Goal: Communication & Community: Answer question/provide support

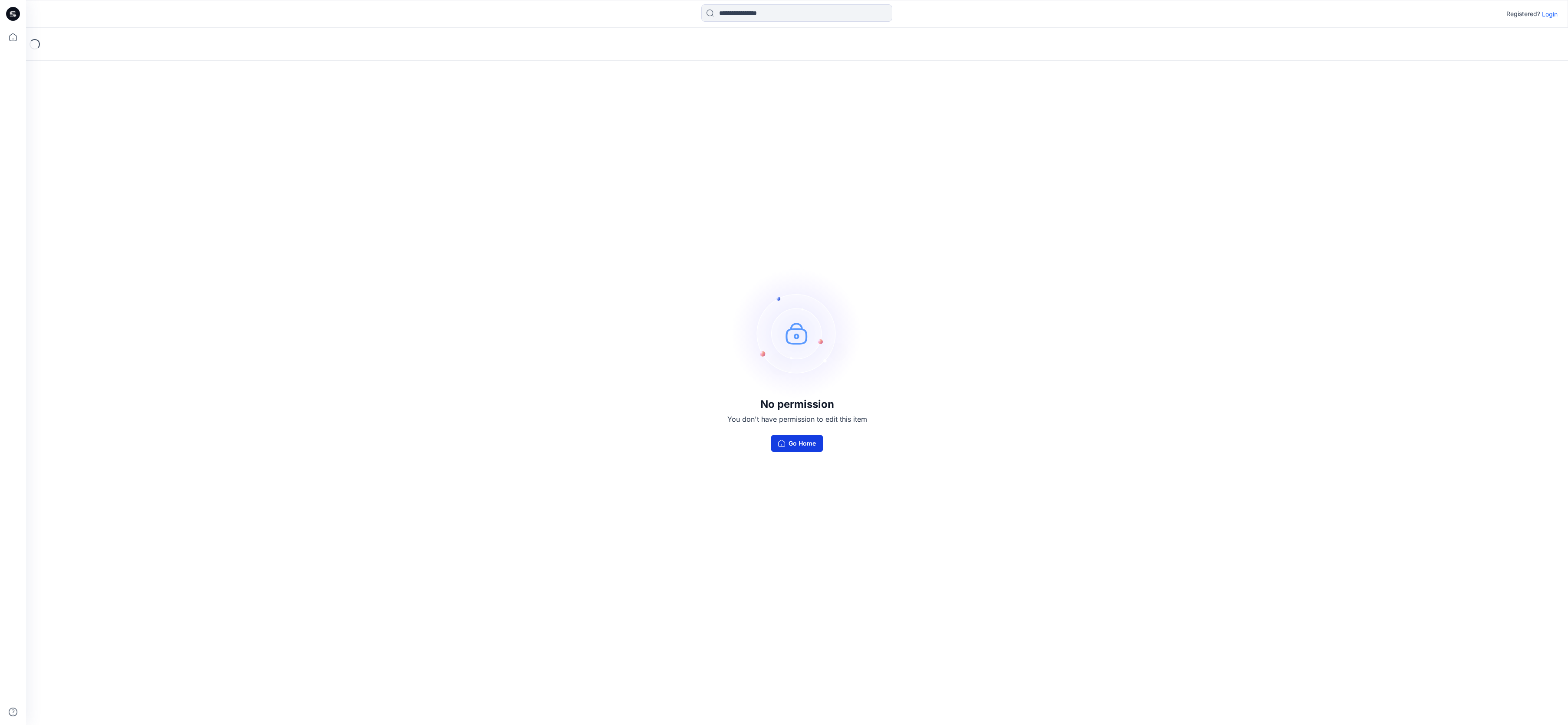
click at [808, 447] on button "Go Home" at bounding box center [796, 443] width 52 height 18
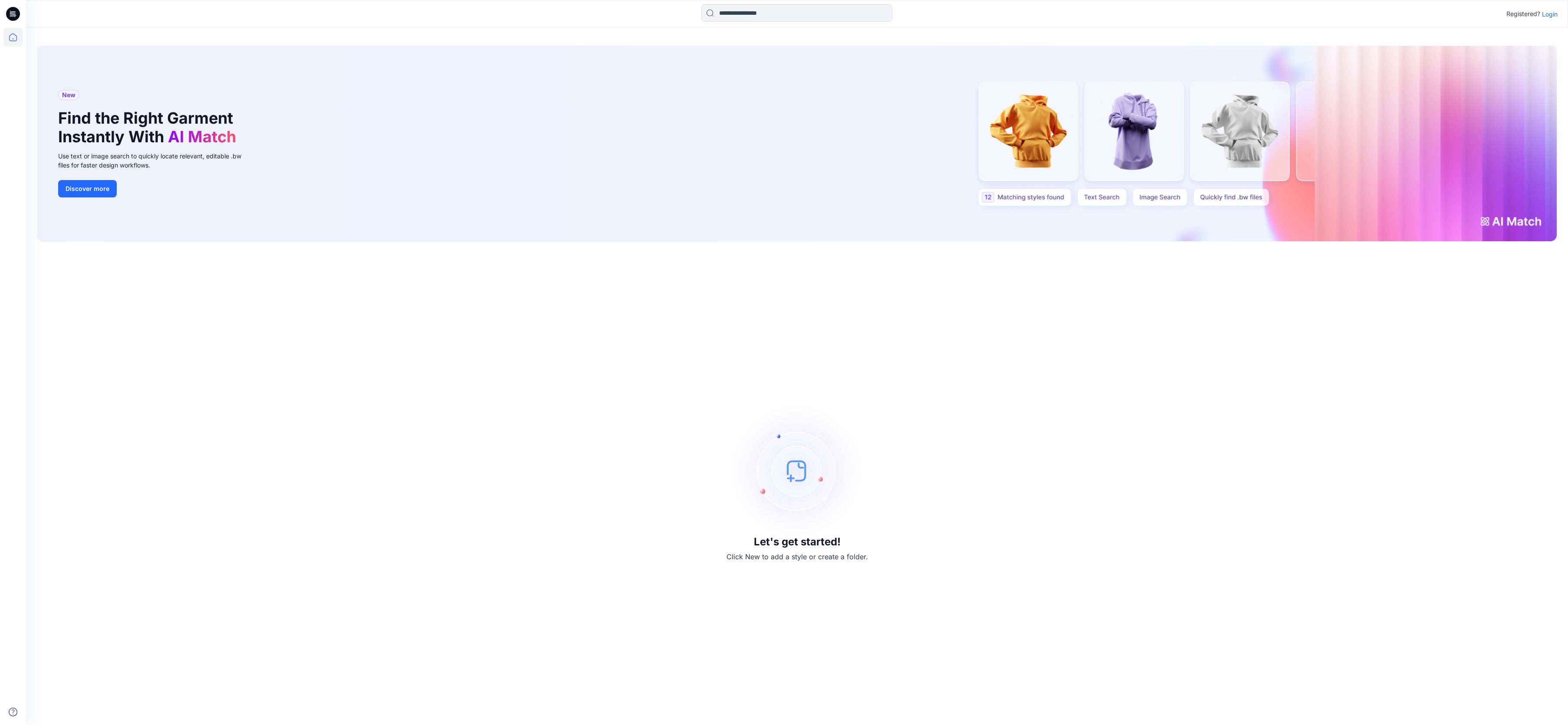
click at [1551, 15] on p "Login" at bounding box center [1550, 14] width 16 height 9
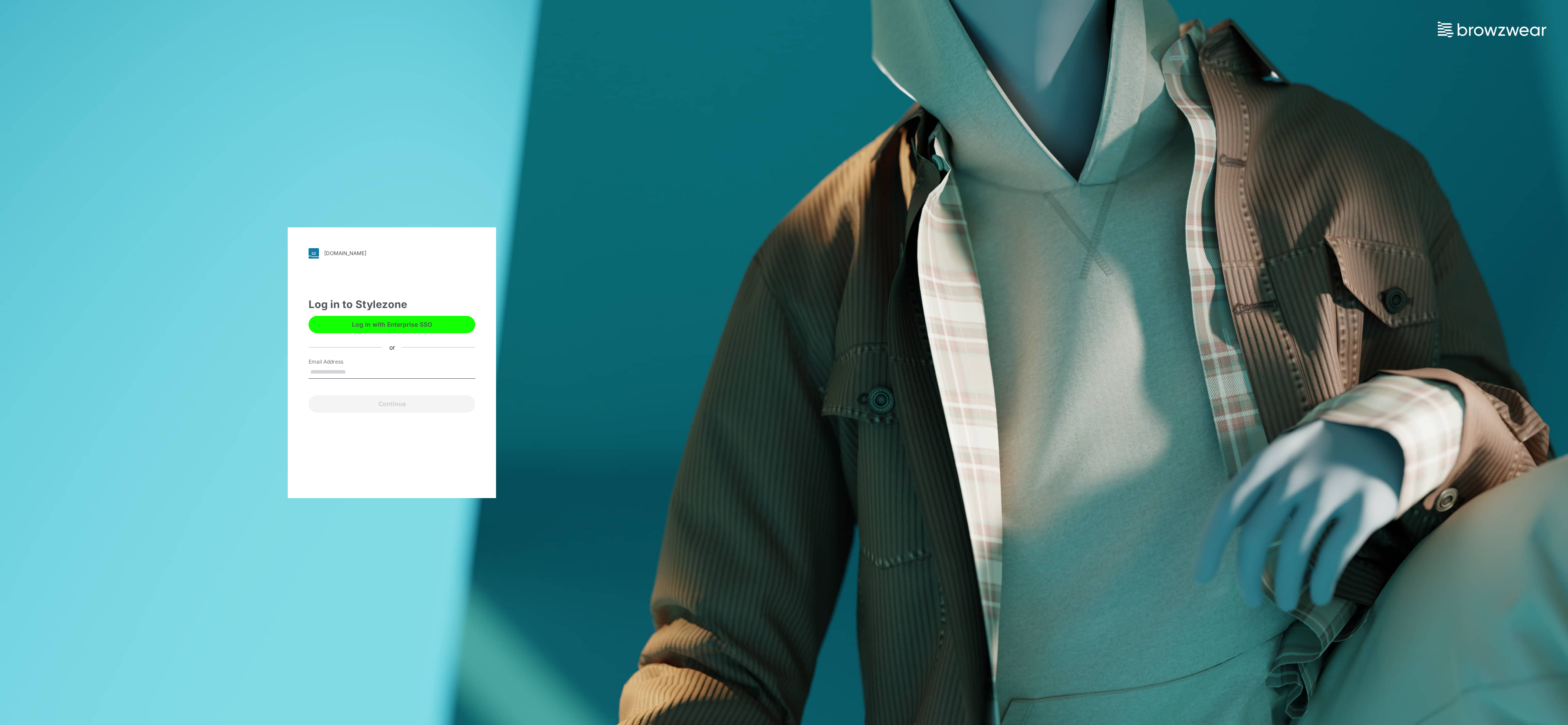
type input "**********"
click at [404, 407] on button "Continue" at bounding box center [391, 404] width 167 height 18
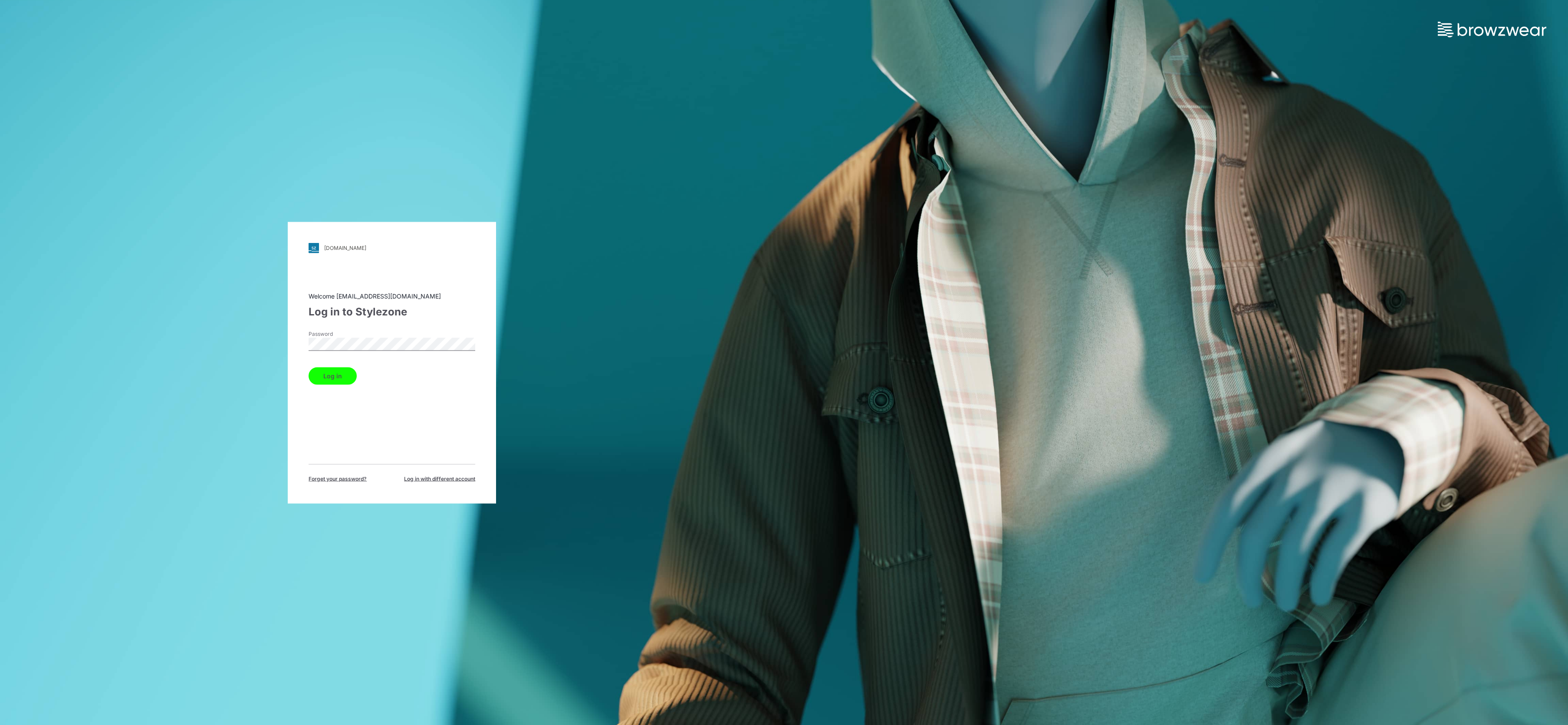
click at [334, 379] on button "Log in" at bounding box center [332, 376] width 48 height 18
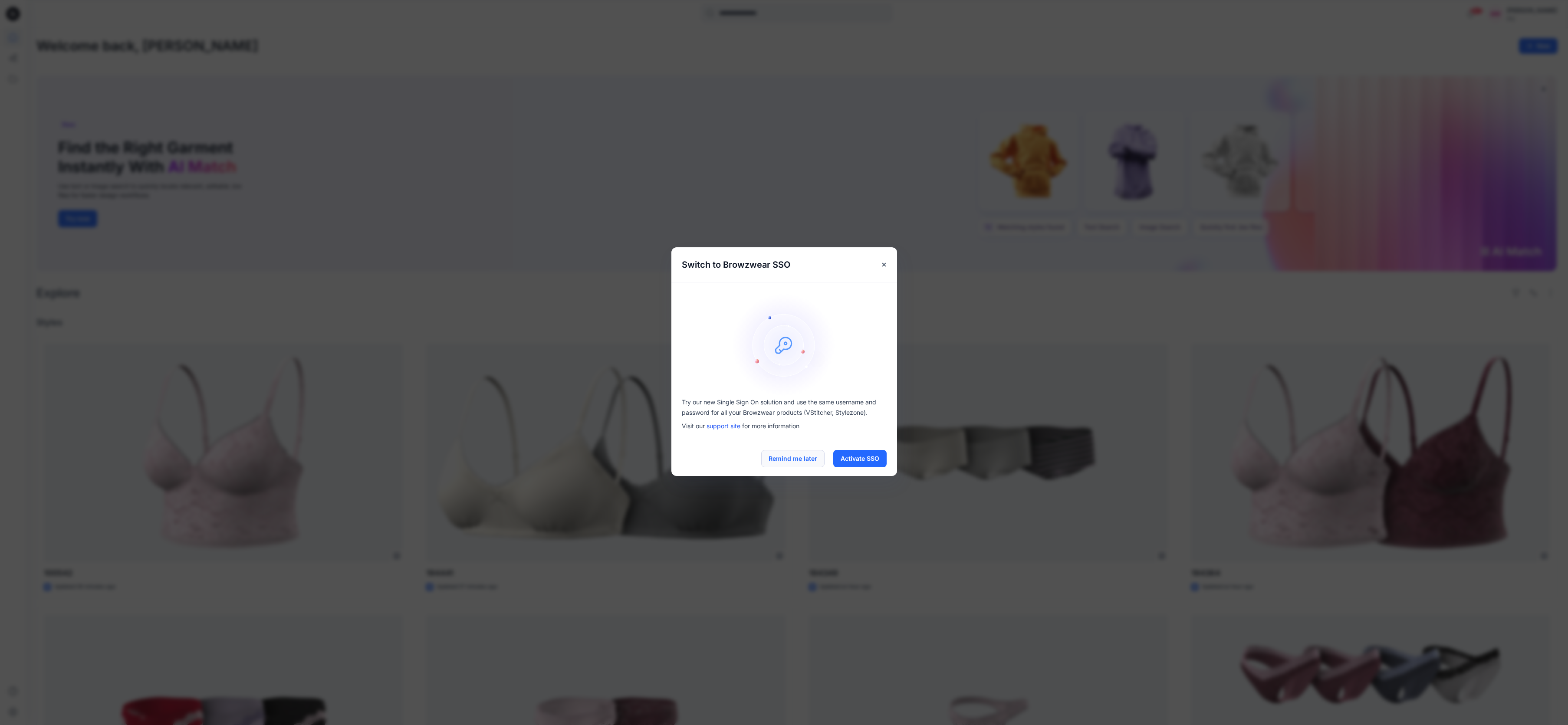
click at [795, 459] on button "Remind me later" at bounding box center [792, 459] width 63 height 18
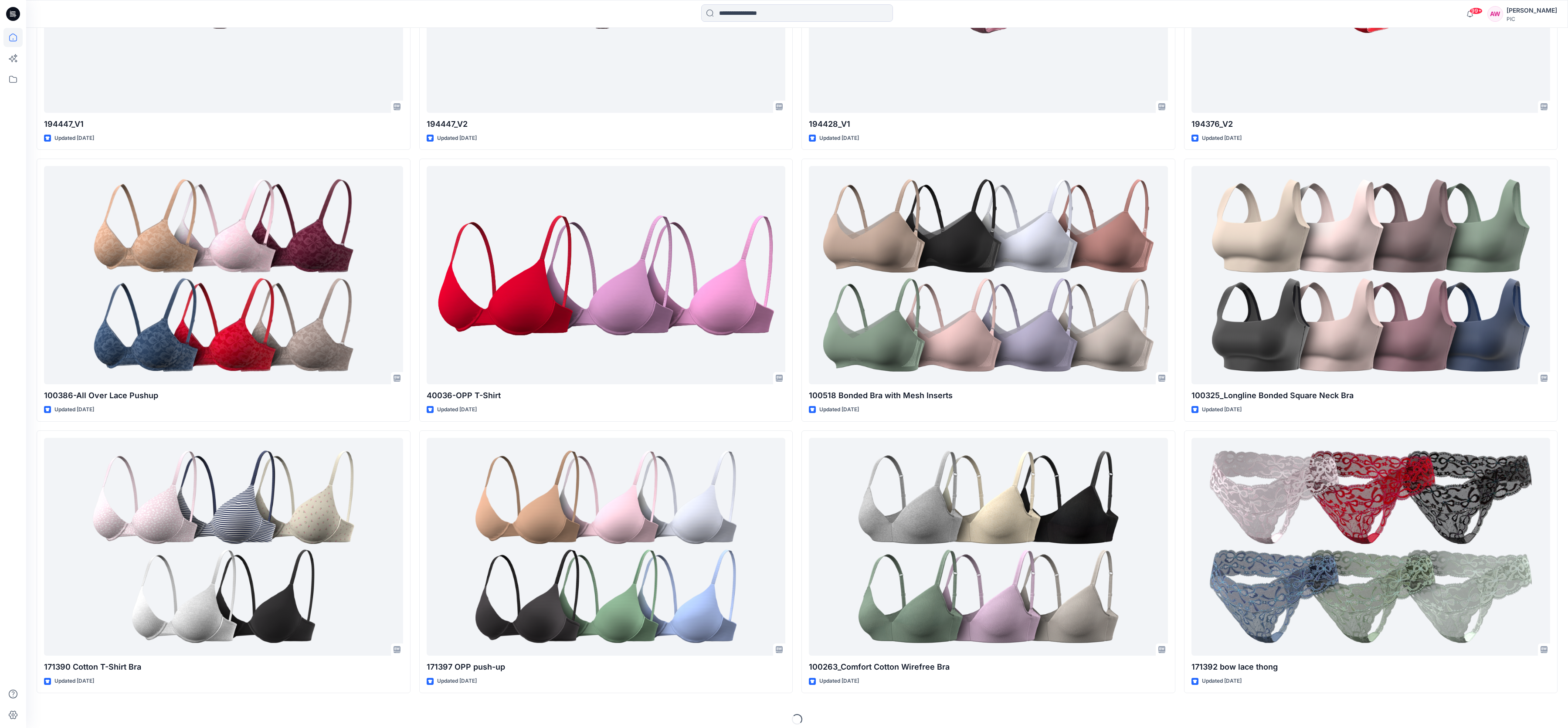
scroll to position [4529, 0]
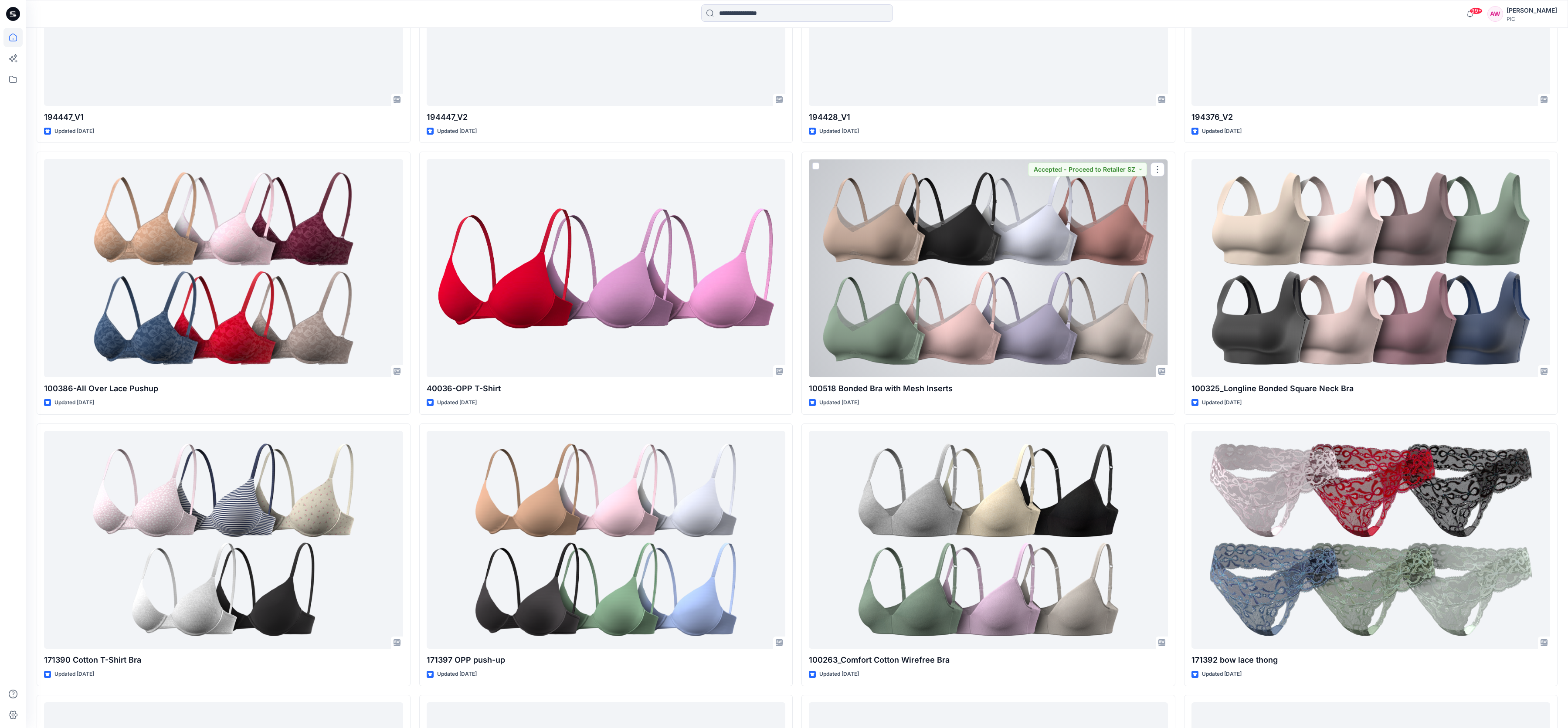
click at [1089, 291] on div at bounding box center [987, 268] width 359 height 219
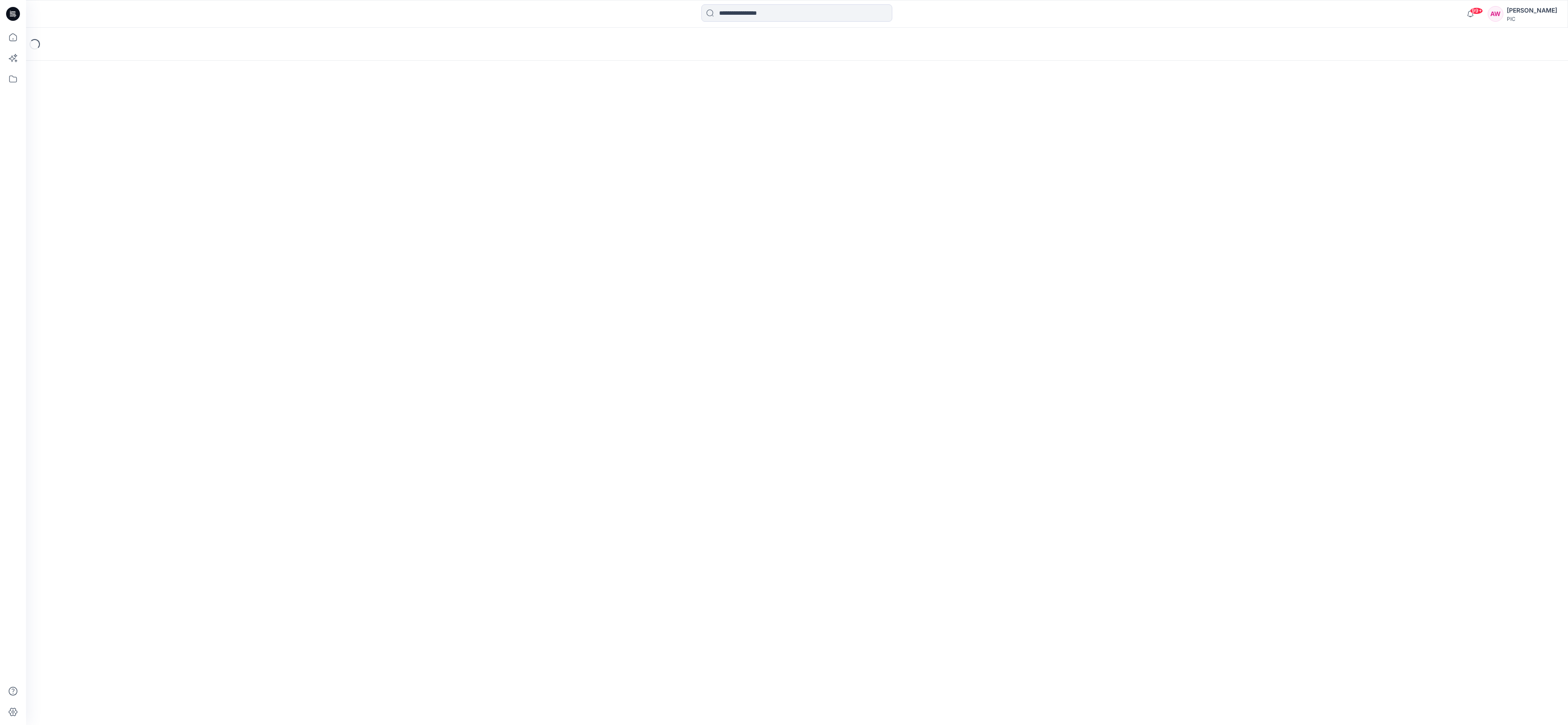
click at [1086, 291] on div "Loading..." at bounding box center [796, 376] width 1542 height 697
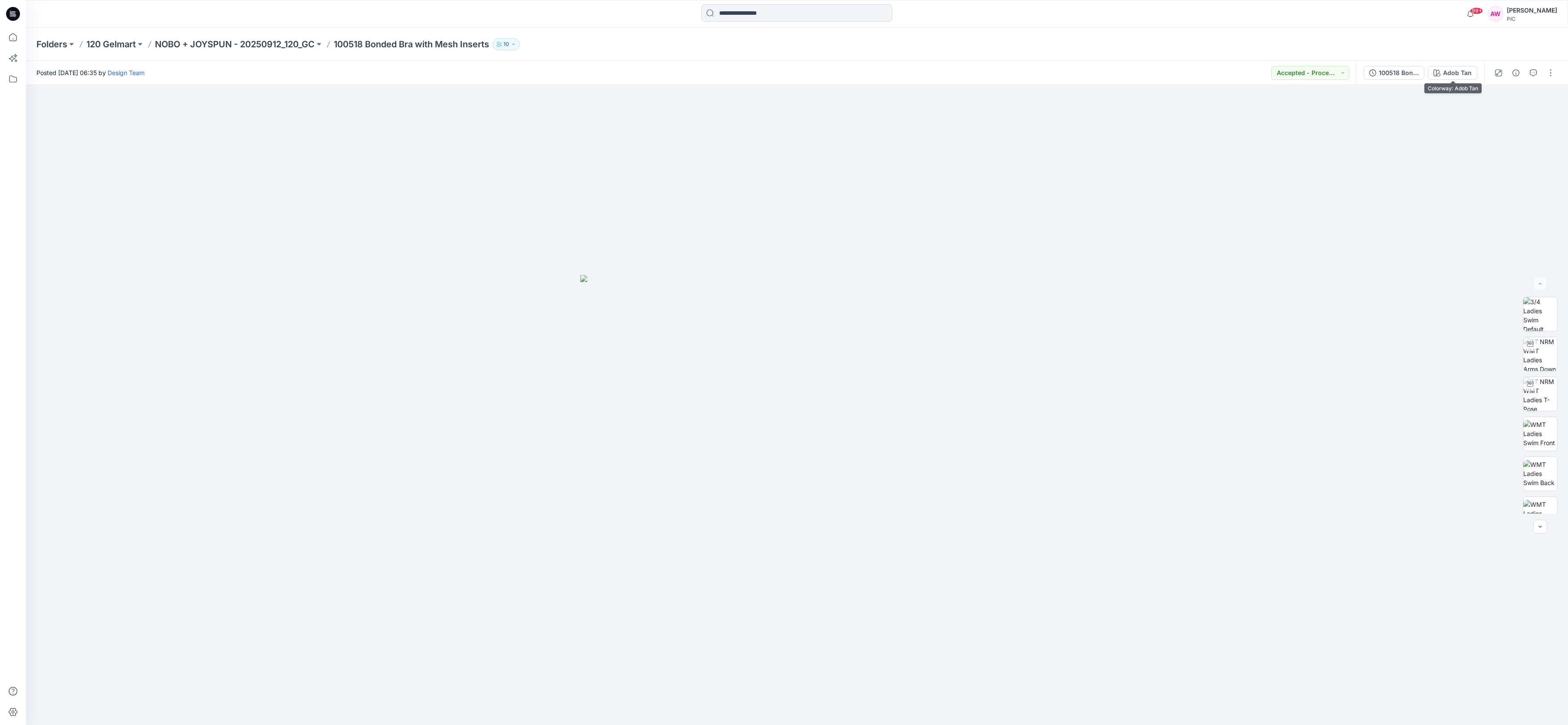
click at [1460, 72] on div "Adob Tan" at bounding box center [1457, 73] width 29 height 10
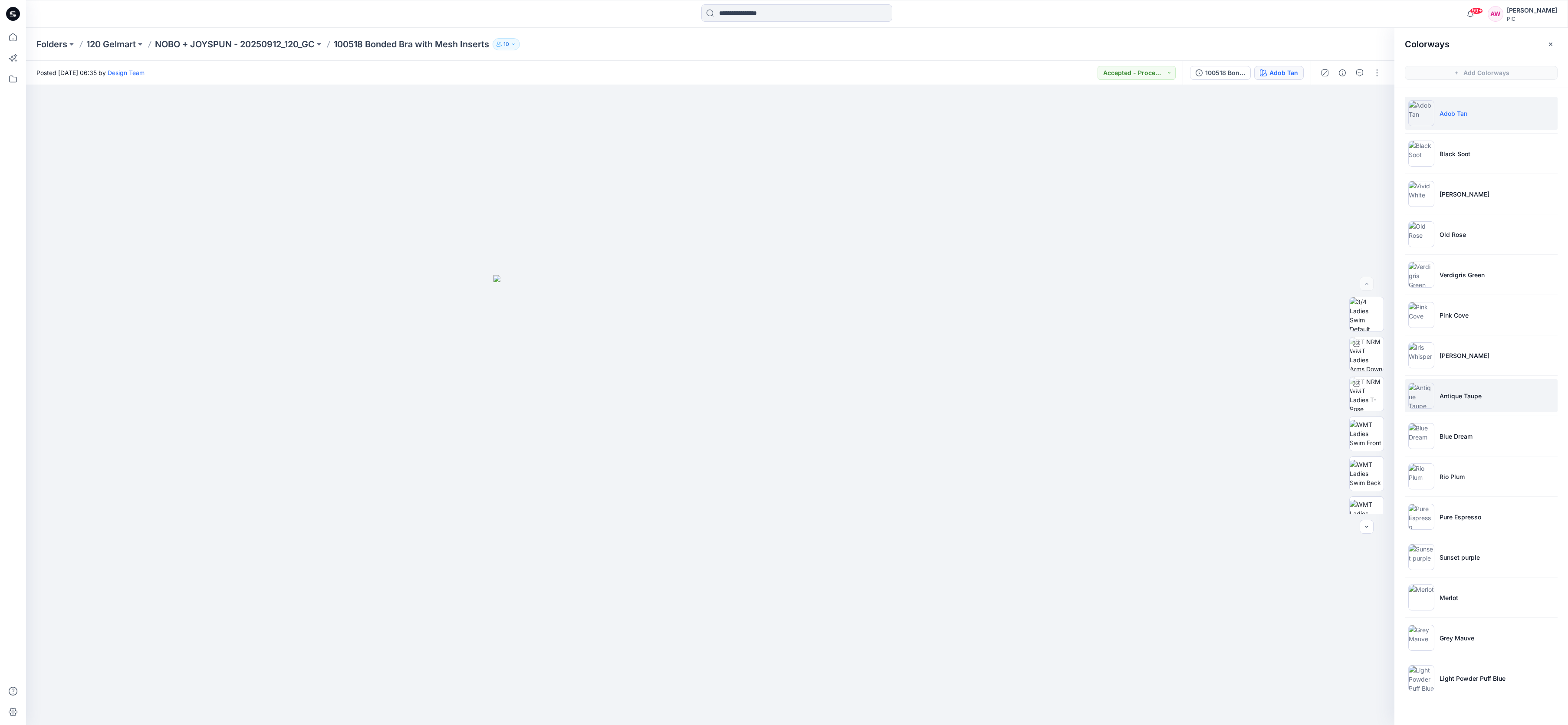
click at [1424, 397] on img at bounding box center [1421, 395] width 26 height 26
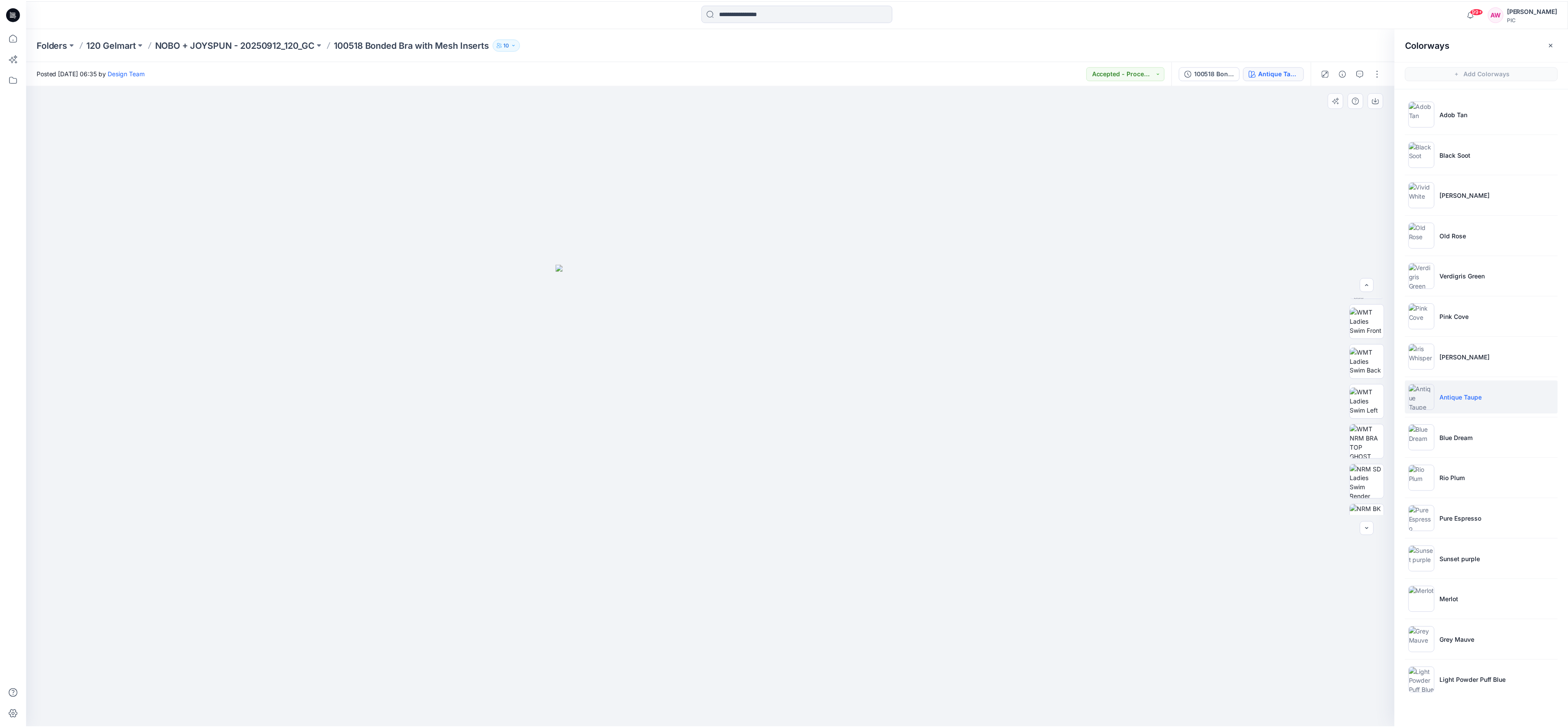
scroll to position [122, 0]
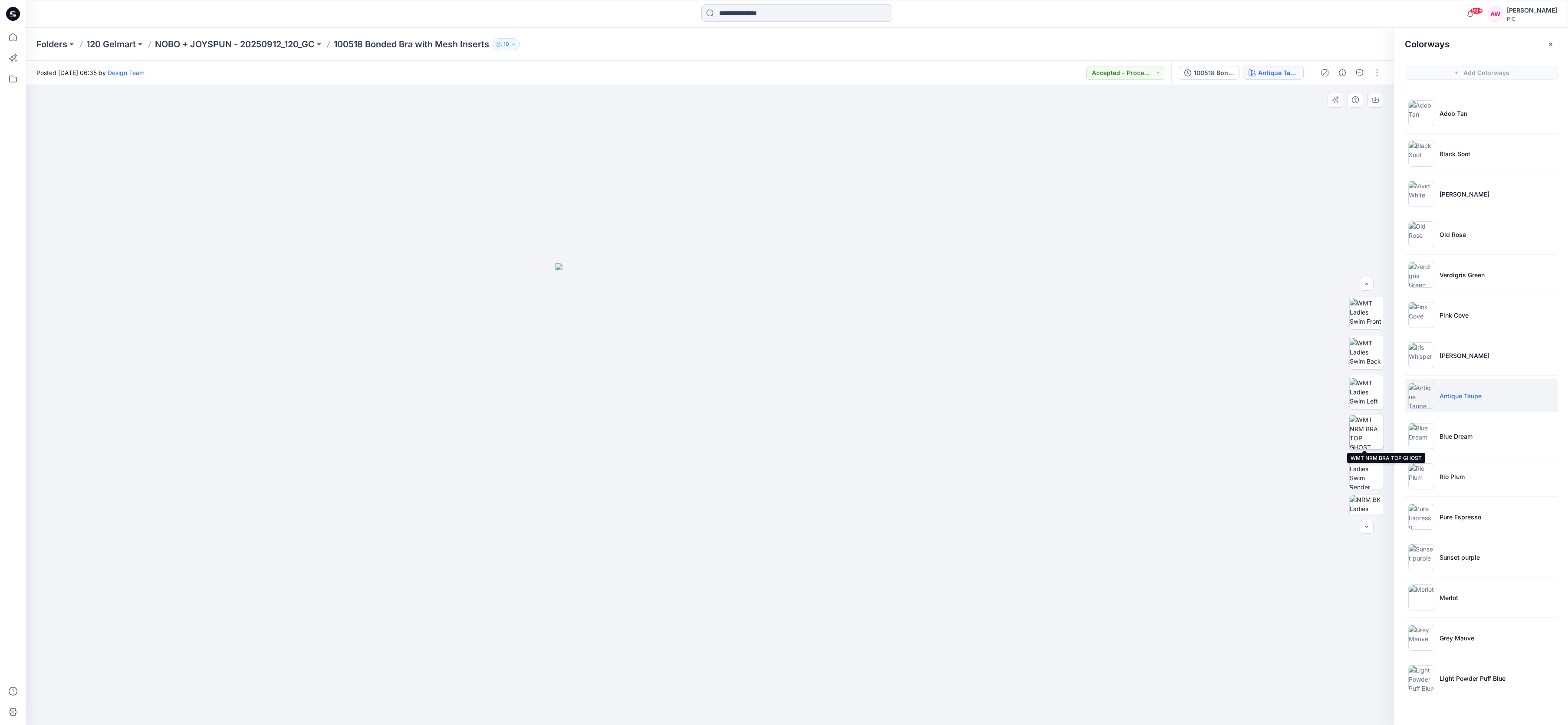
click at [1376, 435] on img at bounding box center [1367, 431] width 34 height 33
click at [1378, 99] on icon "button" at bounding box center [1375, 99] width 7 height 7
click at [1432, 609] on img at bounding box center [1421, 597] width 26 height 26
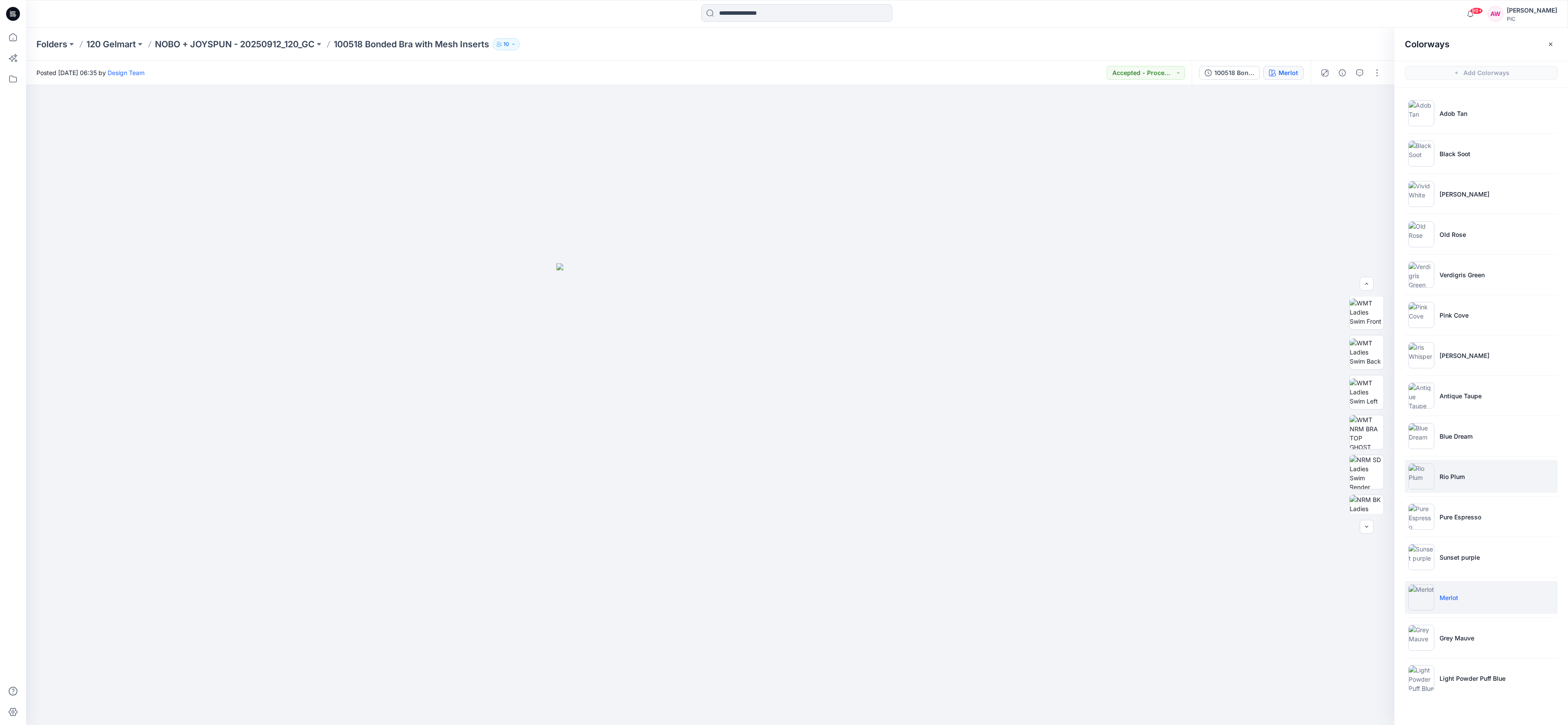
click at [1428, 478] on img at bounding box center [1421, 476] width 26 height 26
click at [287, 47] on p "NOBO + JOYSPUN - 20250912_120_GC" at bounding box center [235, 44] width 160 height 12
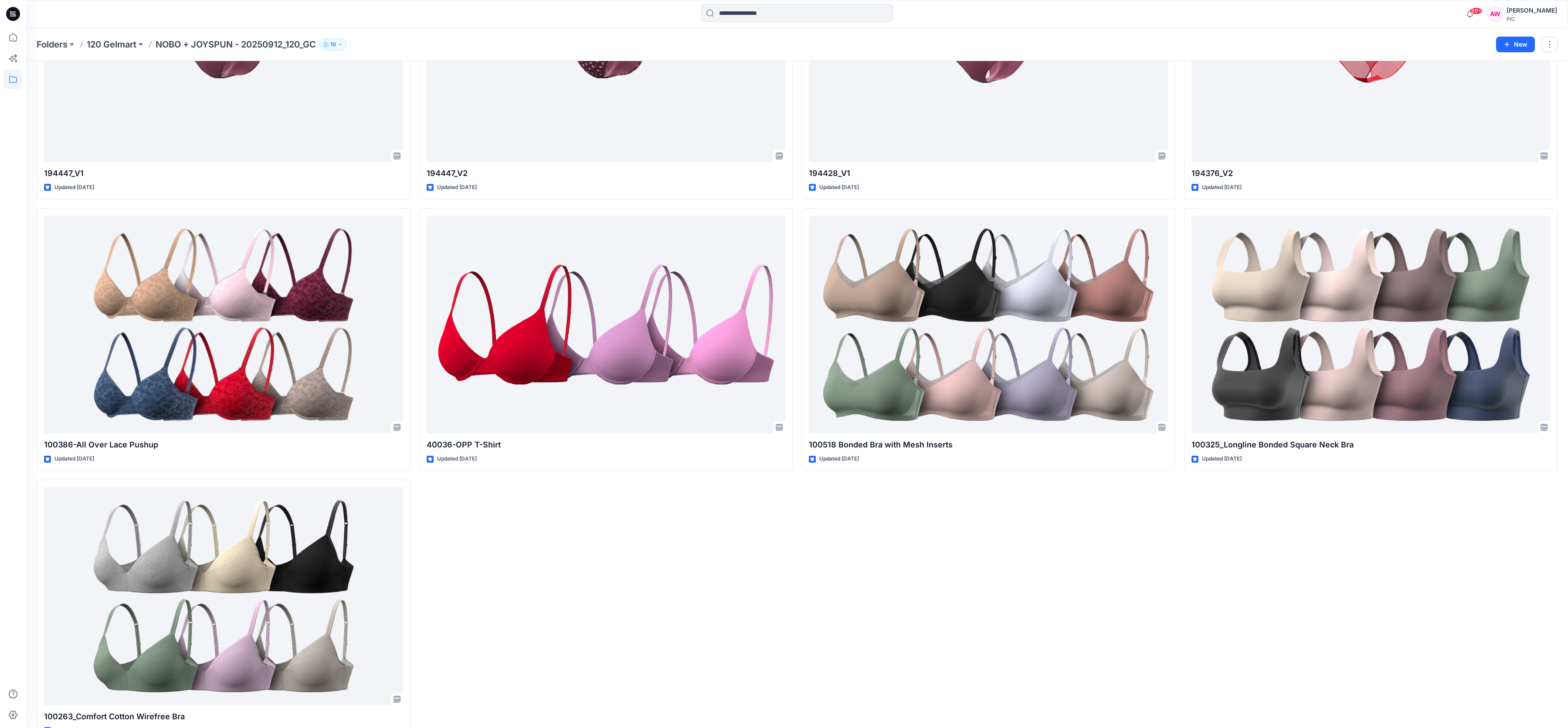
scroll to position [4258, 0]
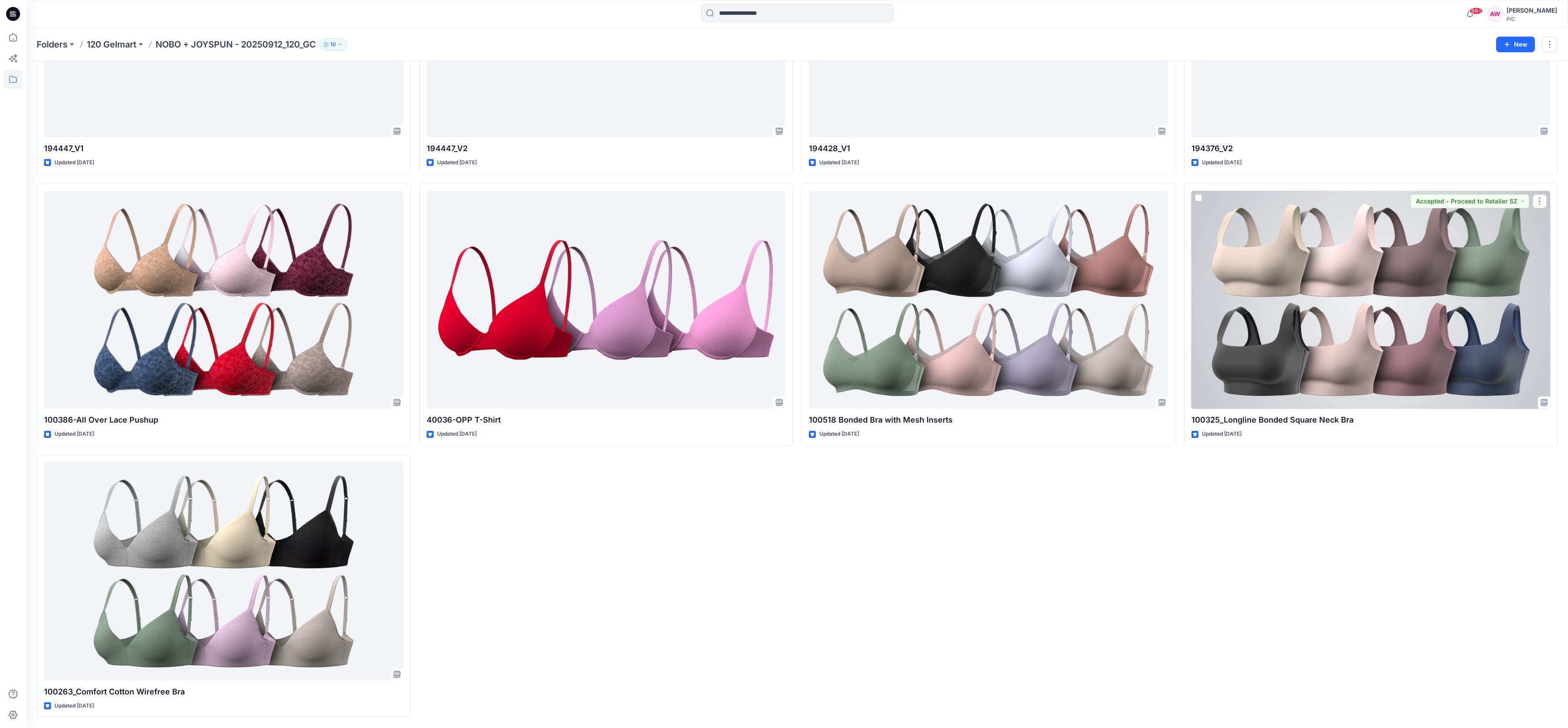
click at [1438, 314] on div at bounding box center [1370, 300] width 359 height 219
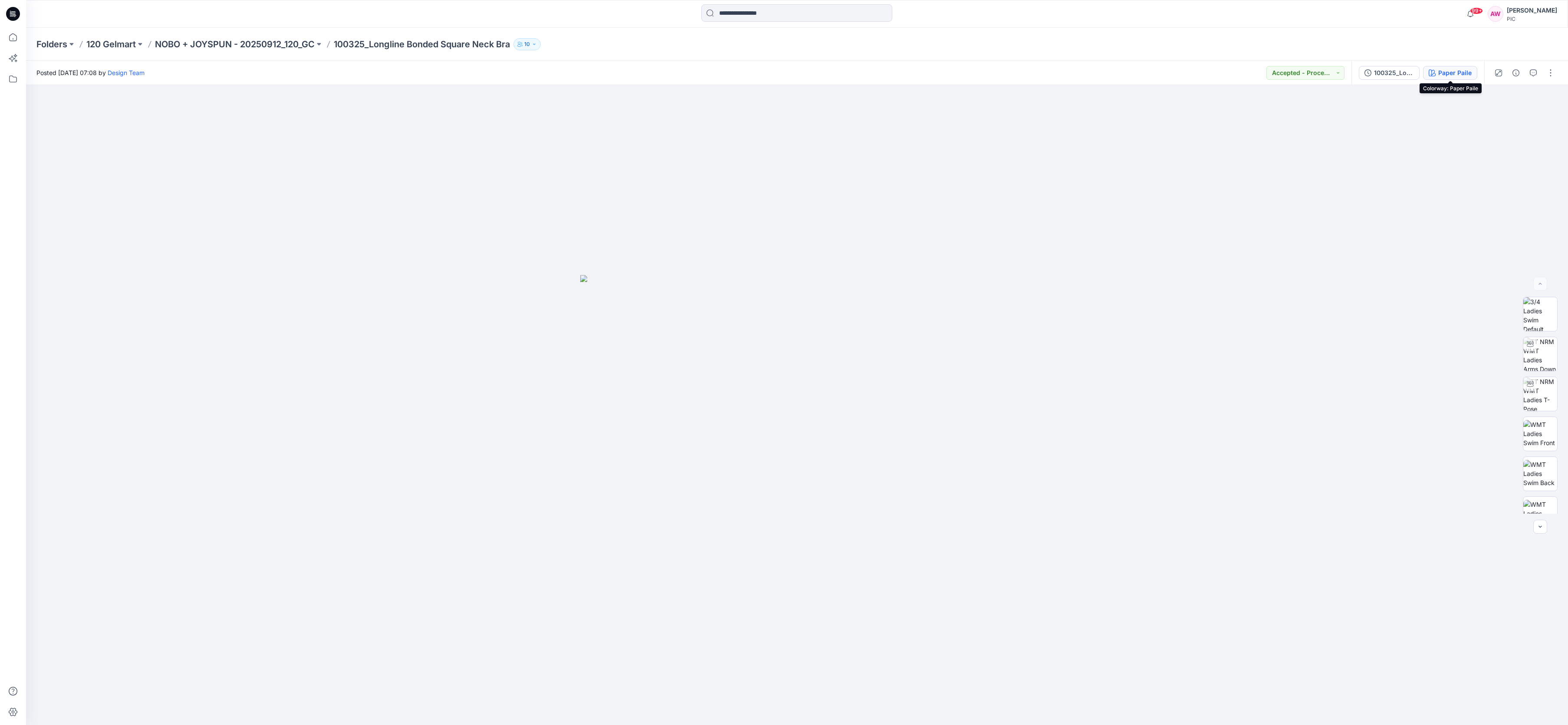
click at [1457, 75] on div "Paper Paile" at bounding box center [1455, 73] width 34 height 10
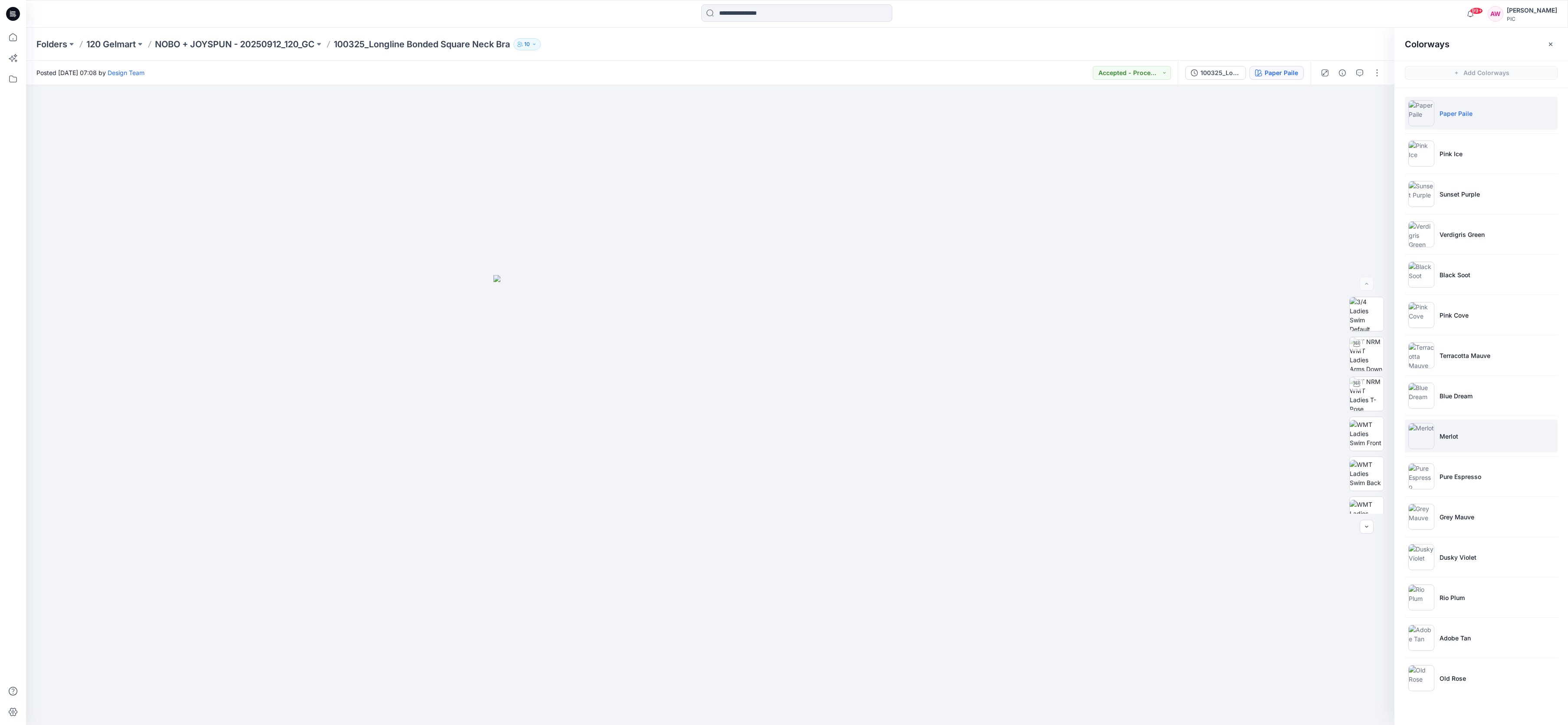
click at [1424, 440] on img at bounding box center [1421, 435] width 26 height 26
click at [1372, 438] on img at bounding box center [1367, 433] width 34 height 28
drag, startPoint x: 1426, startPoint y: 599, endPoint x: 1423, endPoint y: 603, distance: 5.0
click at [1426, 599] on img at bounding box center [1421, 597] width 26 height 26
click at [1364, 394] on img at bounding box center [1367, 394] width 34 height 33
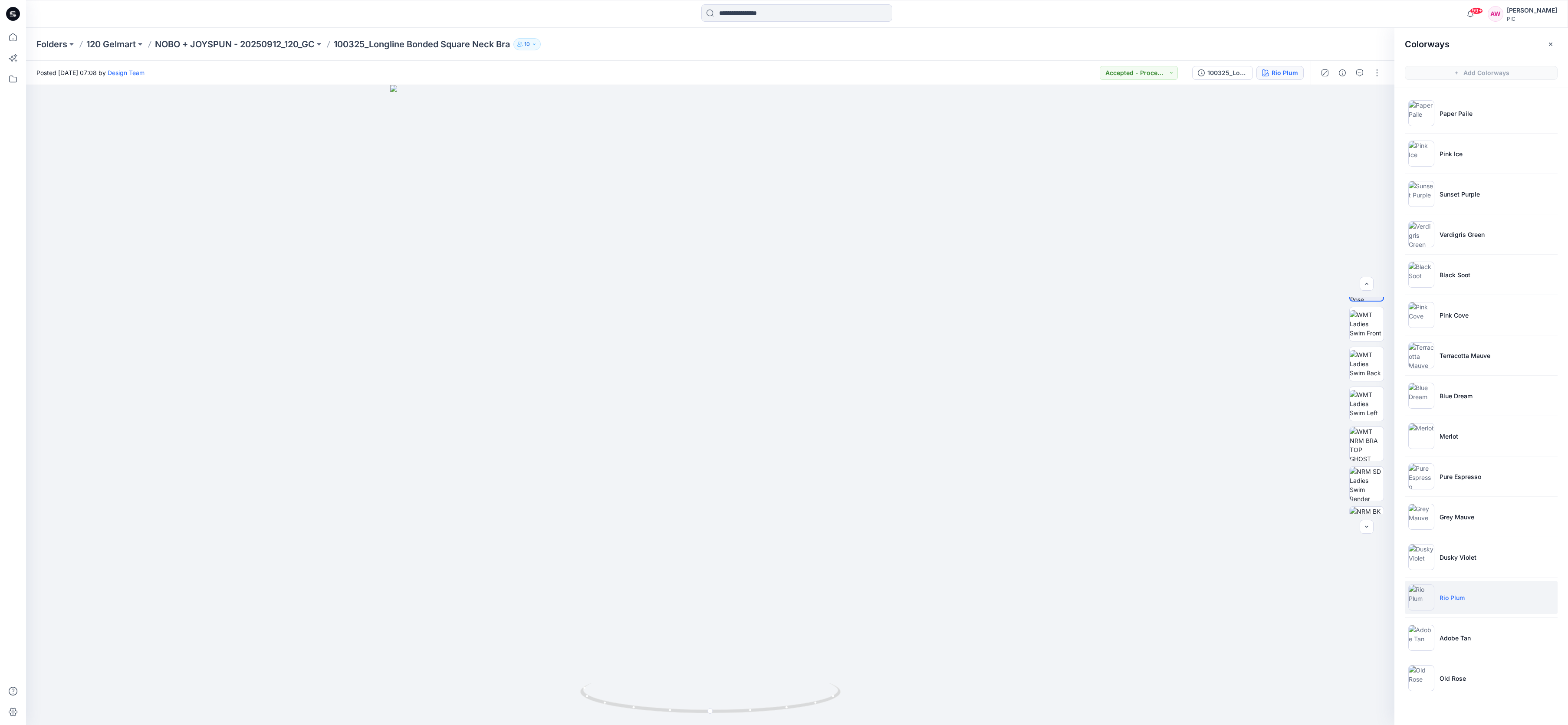
scroll to position [116, 0]
click at [1370, 450] on img at bounding box center [1367, 437] width 34 height 33
drag, startPoint x: 1387, startPoint y: 374, endPoint x: 1392, endPoint y: 388, distance: 14.9
click at [1392, 386] on div at bounding box center [1367, 405] width 55 height 217
click at [1173, 75] on button "Accepted - Proceed to Retailer SZ" at bounding box center [1138, 73] width 78 height 14
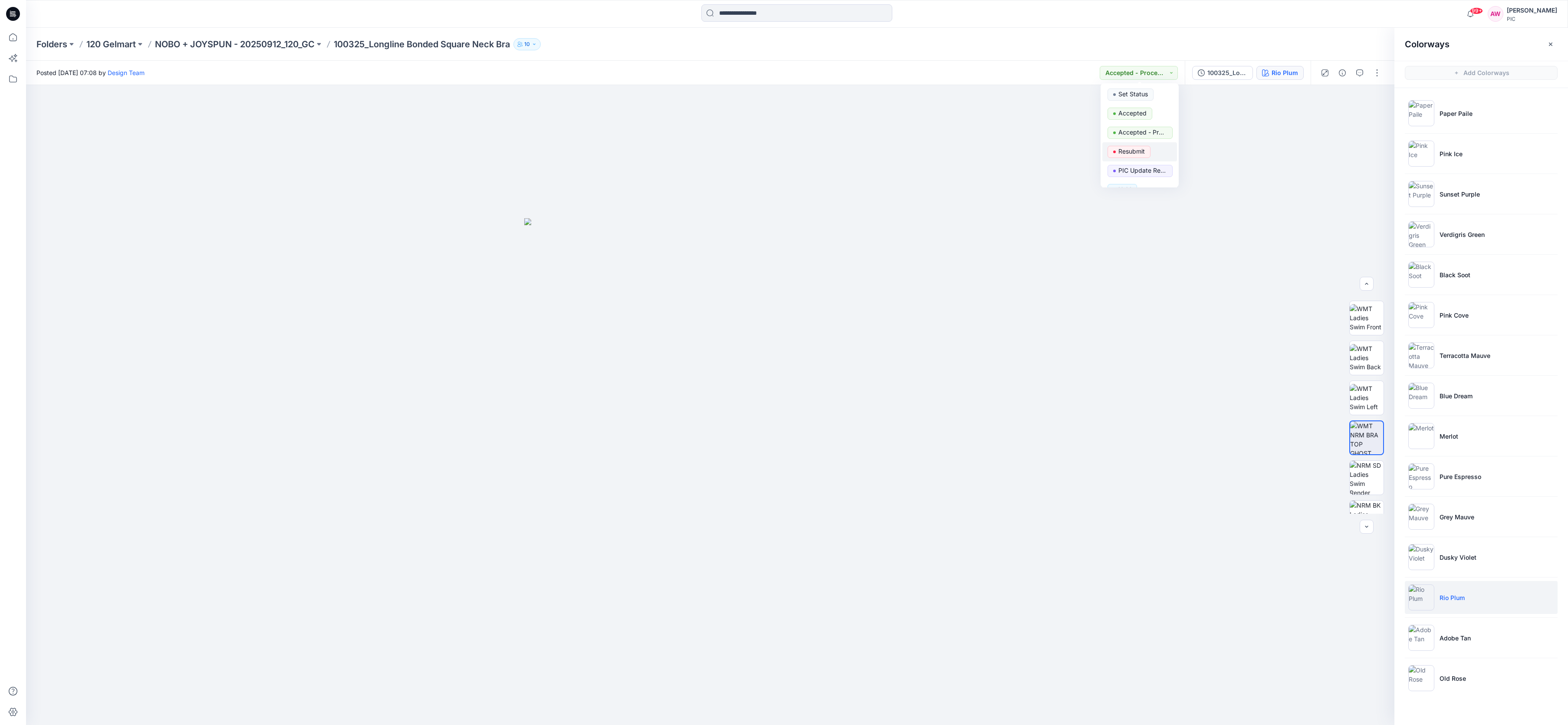
click at [1144, 150] on span "Resubmit" at bounding box center [1129, 152] width 43 height 12
click at [1360, 74] on icon "button" at bounding box center [1359, 72] width 7 height 7
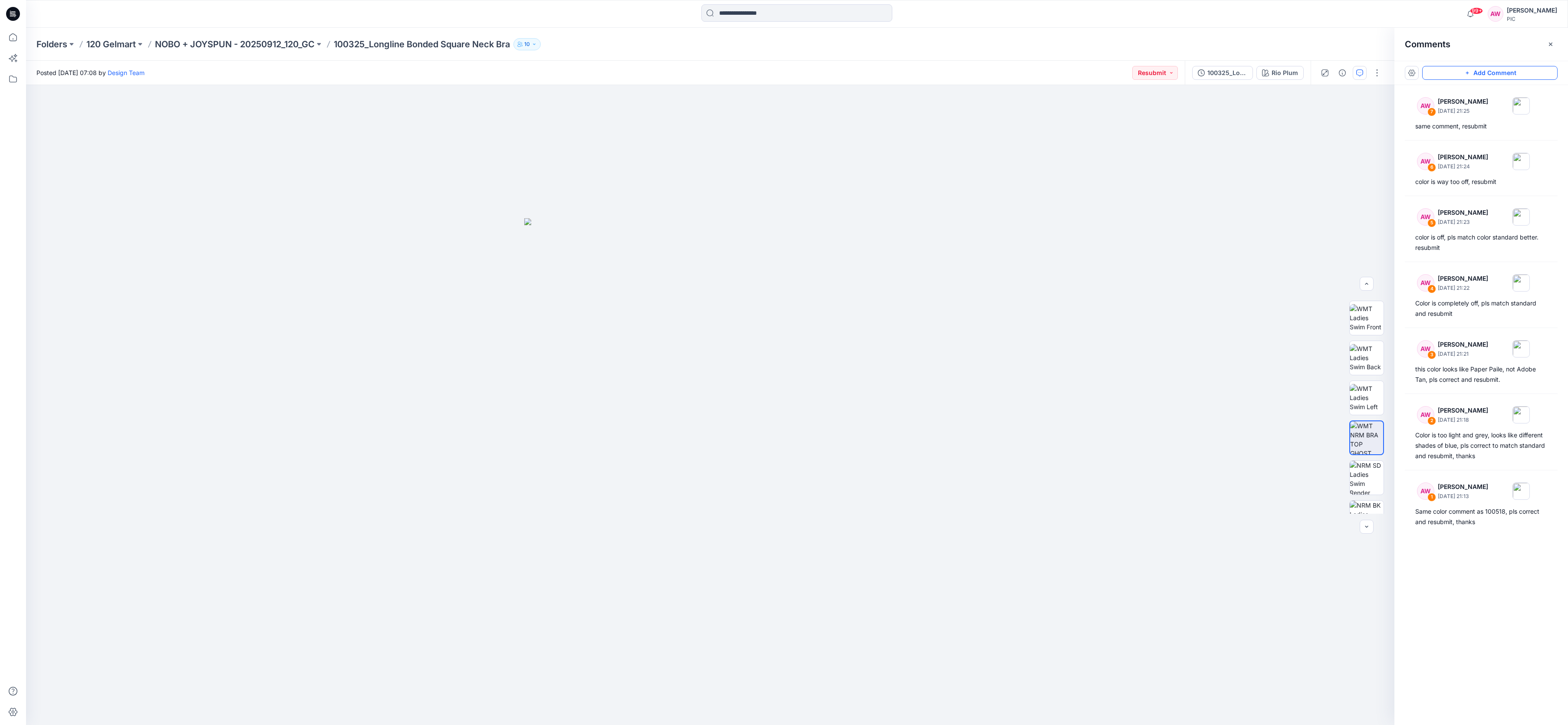
click at [1452, 72] on button "Add Comment" at bounding box center [1489, 73] width 135 height 14
click at [1473, 73] on button "Click on the style to leave a comment" at bounding box center [1489, 73] width 135 height 14
click at [1442, 75] on button "Click on the style to leave a comment" at bounding box center [1489, 73] width 135 height 14
click at [1458, 72] on button "Click on the style to leave a comment" at bounding box center [1489, 73] width 135 height 14
click at [1505, 73] on button "Click on the style to leave a comment" at bounding box center [1489, 73] width 135 height 14
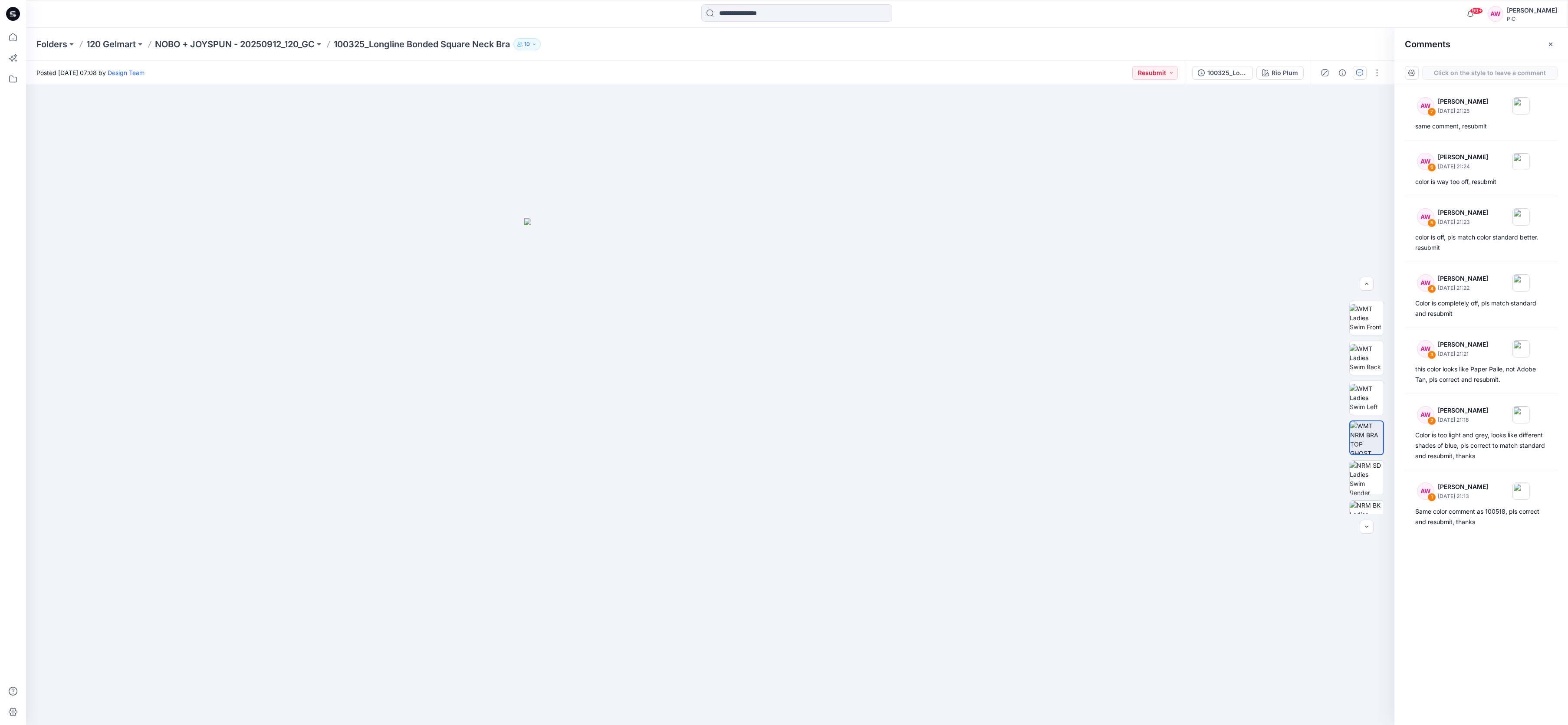
click at [1470, 75] on button "Click on the style to leave a comment" at bounding box center [1489, 73] width 135 height 14
click at [1461, 76] on button "Click on the style to leave a comment" at bounding box center [1489, 73] width 135 height 14
click at [1482, 162] on p "[PERSON_NAME]" at bounding box center [1463, 157] width 50 height 11
click at [821, 506] on div "Reply" at bounding box center [799, 510] width 142 height 19
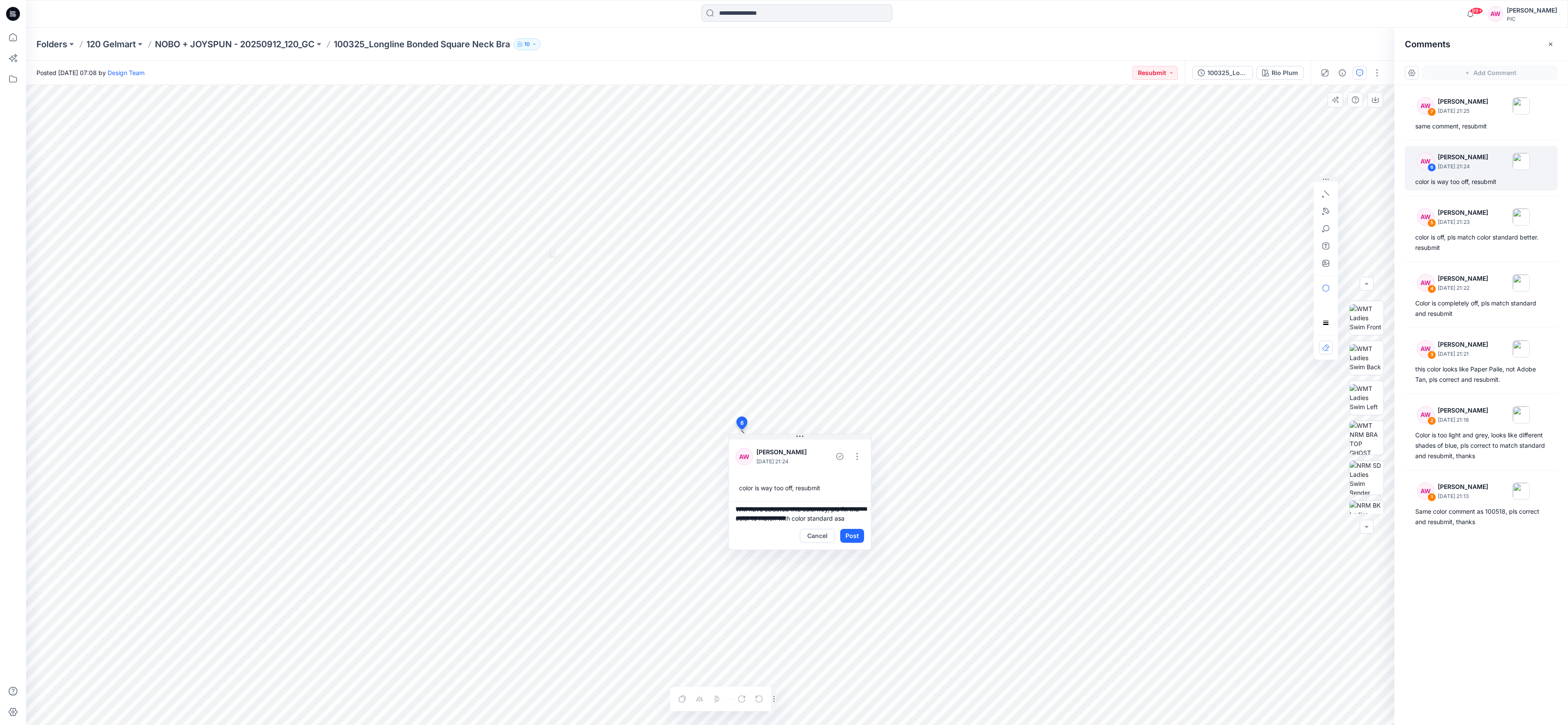
scroll to position [11, 0]
type textarea "**********"
click at [855, 534] on button "Post" at bounding box center [852, 536] width 24 height 14
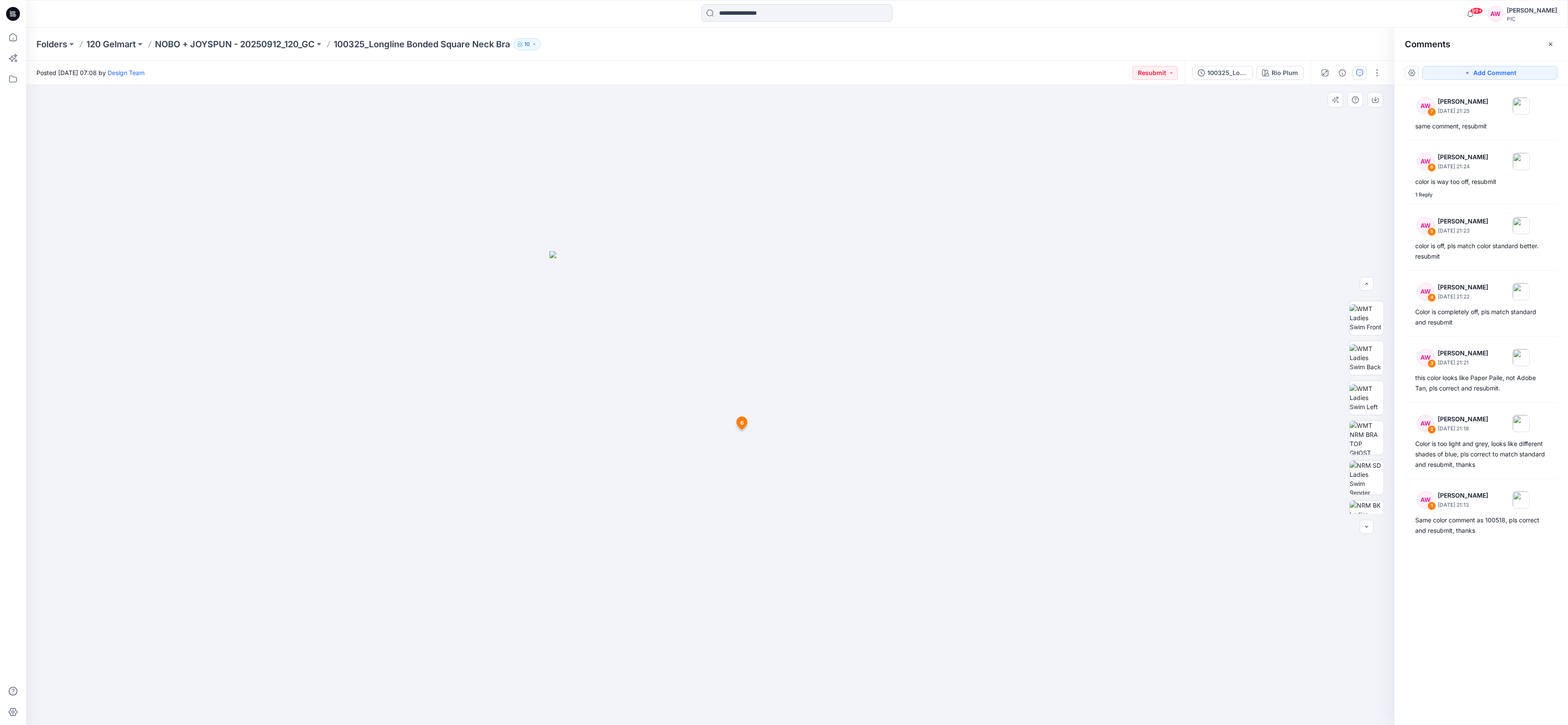
click at [1551, 45] on icon "button" at bounding box center [1551, 44] width 4 height 4
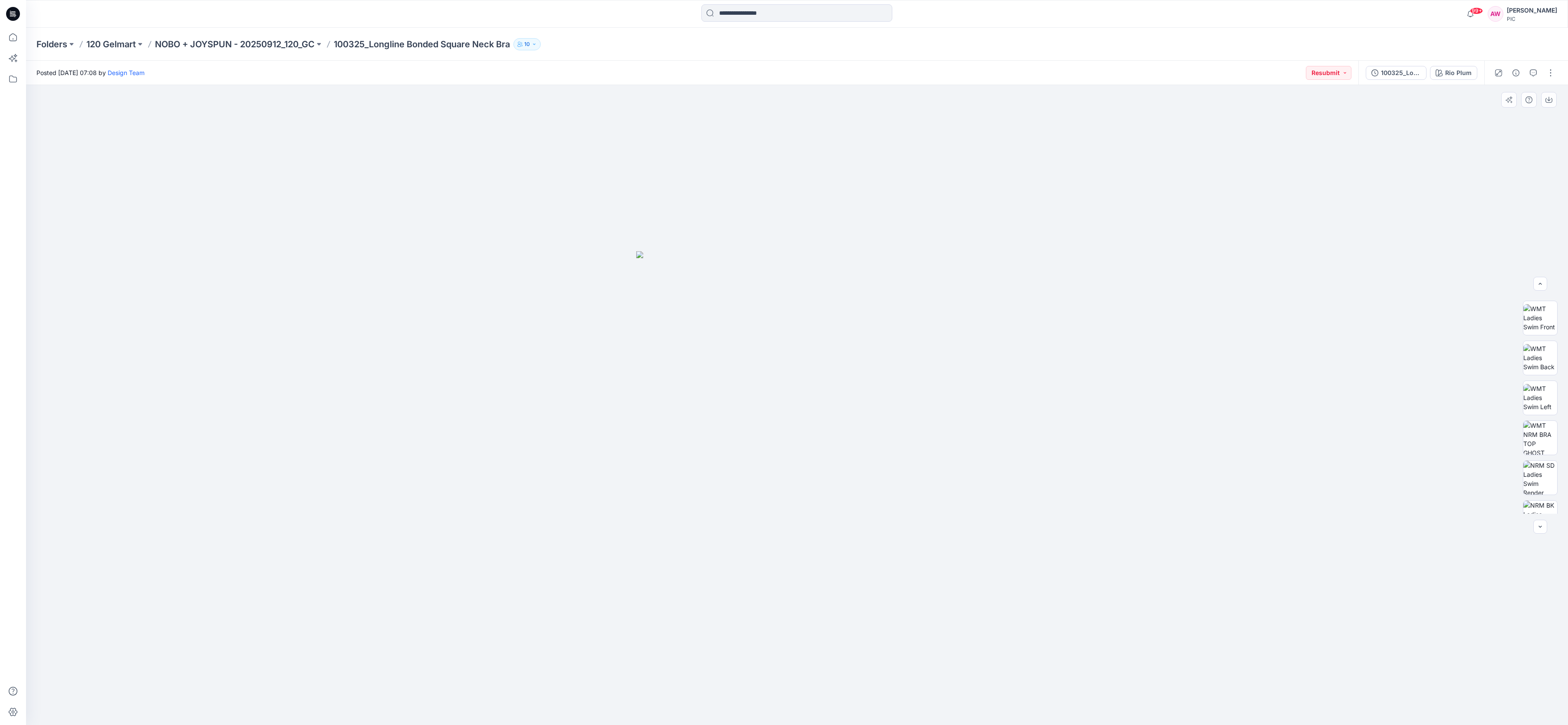
scroll to position [0, 0]
